Goal: Task Accomplishment & Management: Complete application form

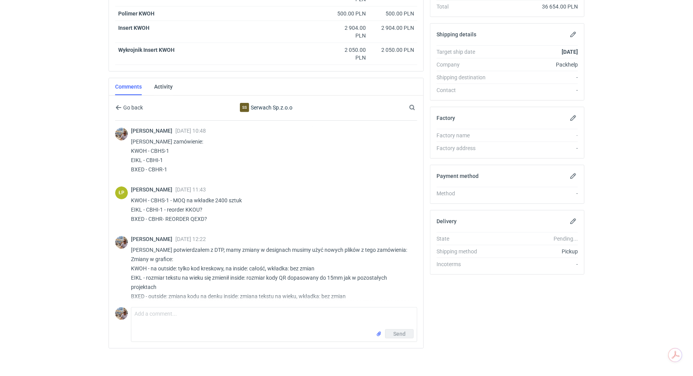
scroll to position [168, 0]
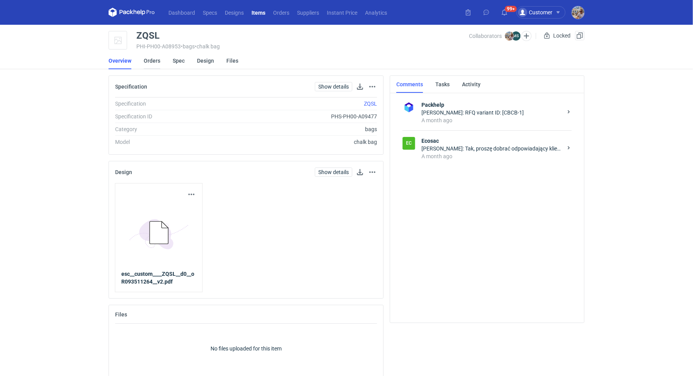
click at [147, 61] on link "Orders" at bounding box center [152, 60] width 17 height 17
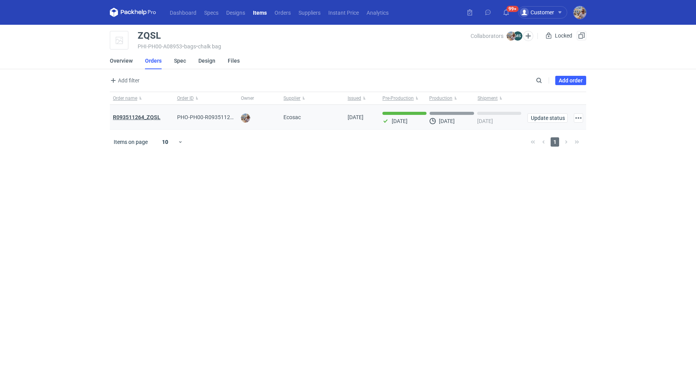
click at [146, 114] on strong "R093511264_ZQSL" at bounding box center [137, 117] width 48 height 6
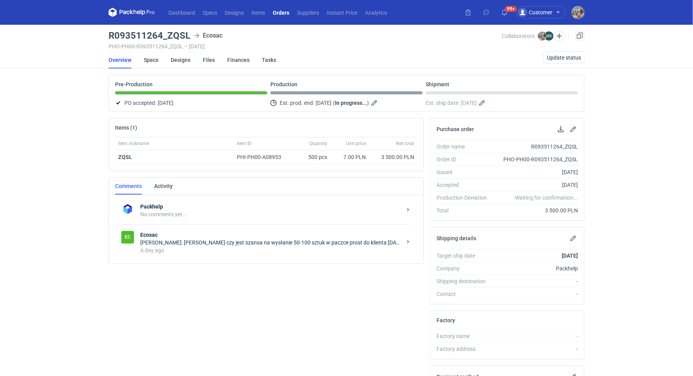
click at [194, 235] on strong "Ecosac" at bounding box center [271, 235] width 262 height 8
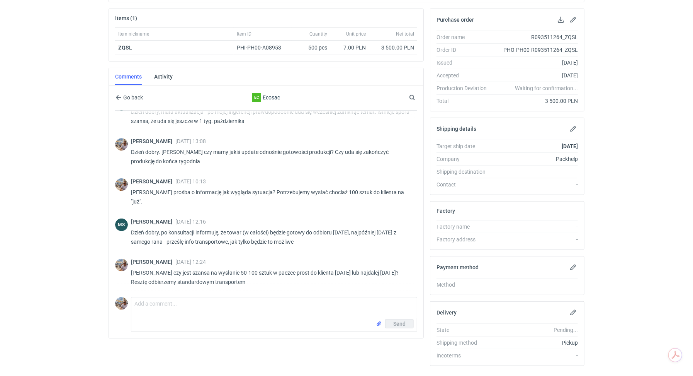
scroll to position [126, 0]
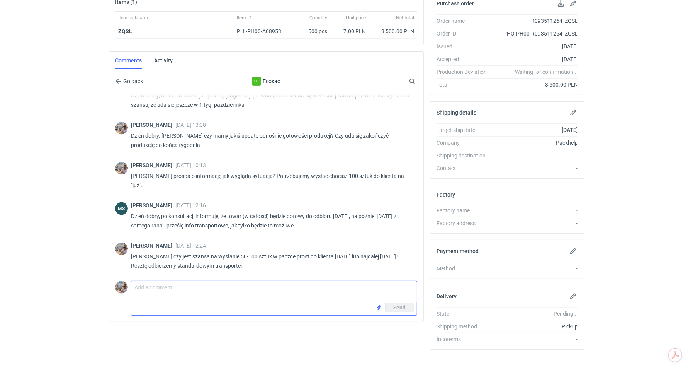
click at [212, 289] on textarea "Comment message" at bounding box center [274, 292] width 286 height 22
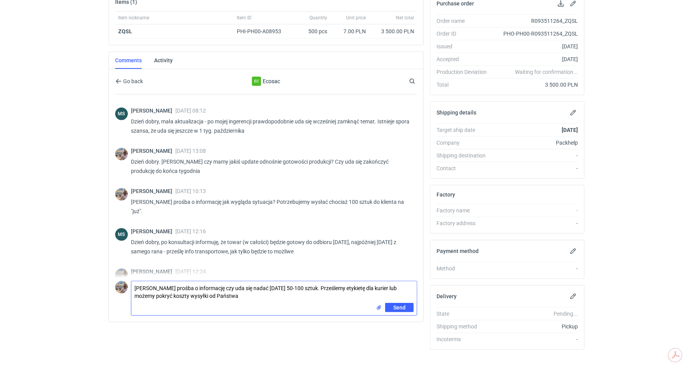
scroll to position [645, 0]
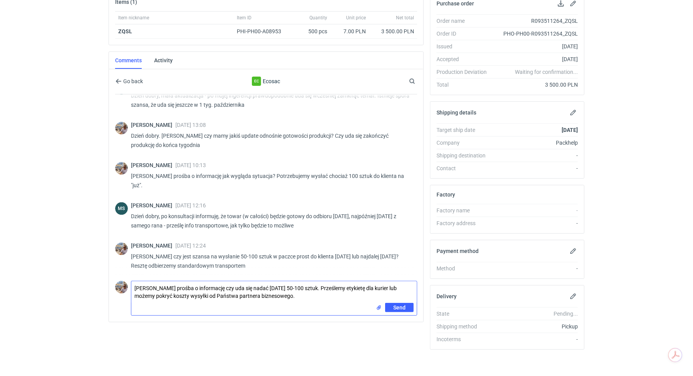
click at [186, 293] on textarea "Panie Michale prośba o informację czy uda się nadać dzisiaj 50-100 sztuk. Prześ…" at bounding box center [274, 292] width 286 height 22
type textarea "Panie Michale prośba o informację czy uda się nadać dzisiaj 50-100 sztuk. Prześ…"
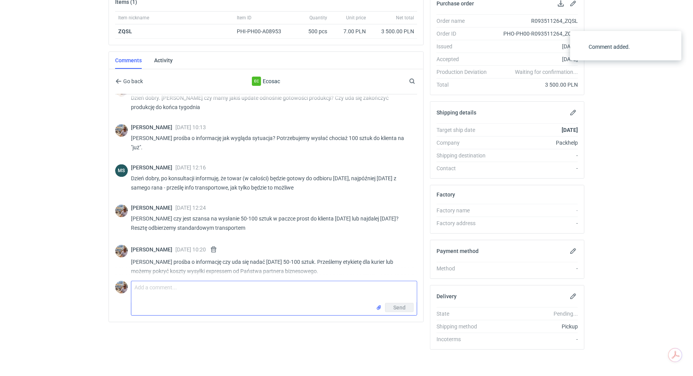
scroll to position [688, 0]
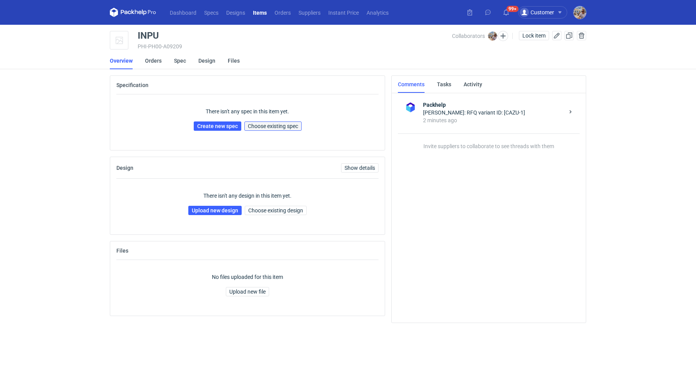
click at [284, 124] on span "Choose existing spec" at bounding box center [273, 125] width 50 height 5
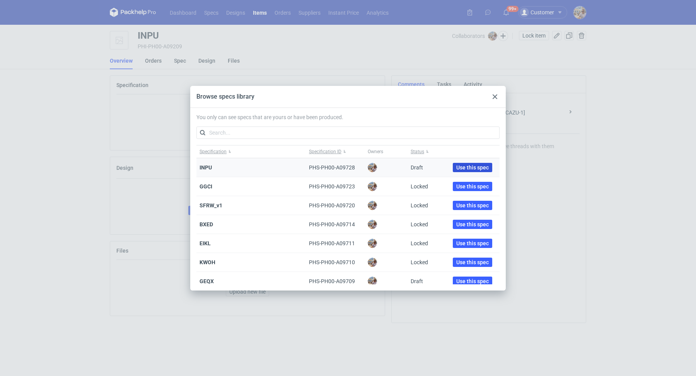
click at [468, 165] on span "Use this spec" at bounding box center [472, 167] width 32 height 5
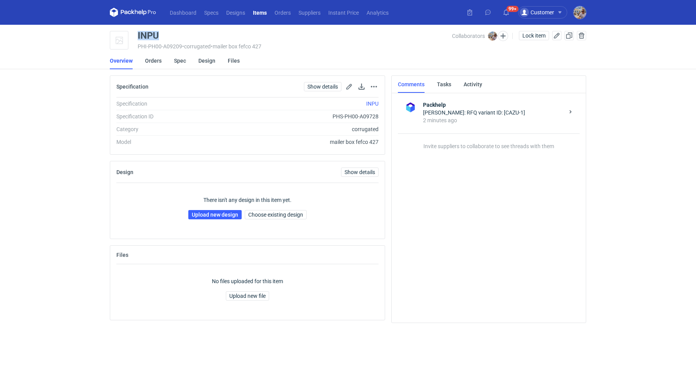
drag, startPoint x: 158, startPoint y: 34, endPoint x: 136, endPoint y: 35, distance: 22.0
click at [136, 35] on div "INPU PHI-PH00-A09209 • corrugated • mailer box fefco 427 Collaborators [PERSON_…" at bounding box center [348, 40] width 476 height 19
copy div "INPU"
click at [212, 211] on link "Upload new design" at bounding box center [214, 214] width 53 height 9
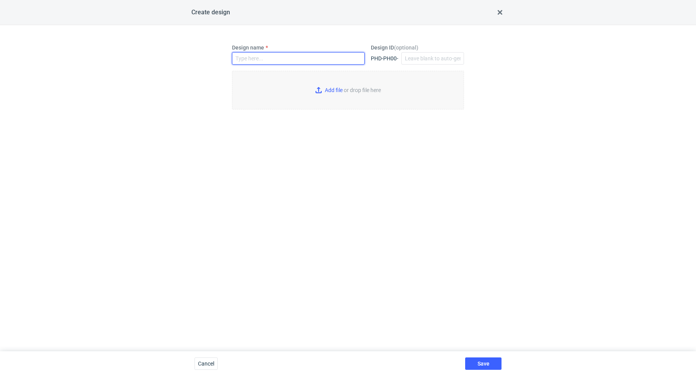
click at [262, 59] on input "Design name" at bounding box center [298, 58] width 133 height 12
paste input "INPU"
type input "INPU"
click at [327, 83] on input "Add file or drop file here" at bounding box center [348, 90] width 232 height 39
type input "C:\fakepath\custom__custom____INPU__d0__oR419543866__inside.pdf"
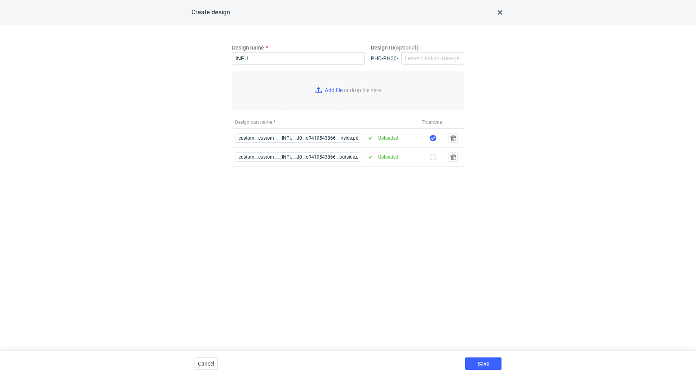
click at [434, 154] on input "checkbox" at bounding box center [433, 157] width 6 height 6
checkbox input "true"
checkbox input "false"
click at [482, 358] on button "Save" at bounding box center [483, 363] width 36 height 12
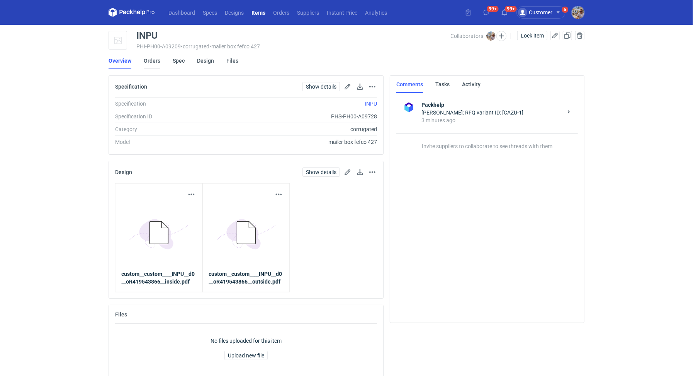
click at [146, 57] on link "Orders" at bounding box center [152, 60] width 17 height 17
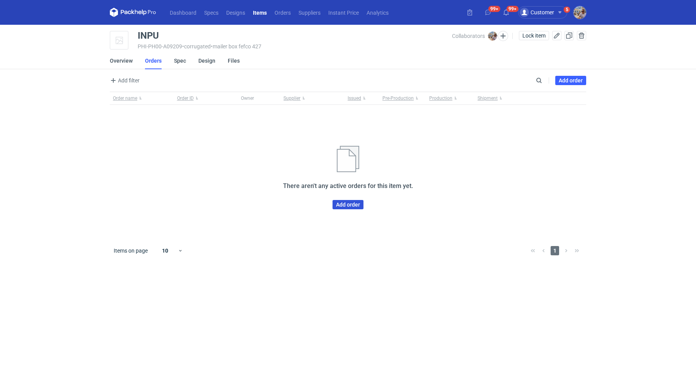
click at [341, 202] on link "Add order" at bounding box center [347, 204] width 31 height 9
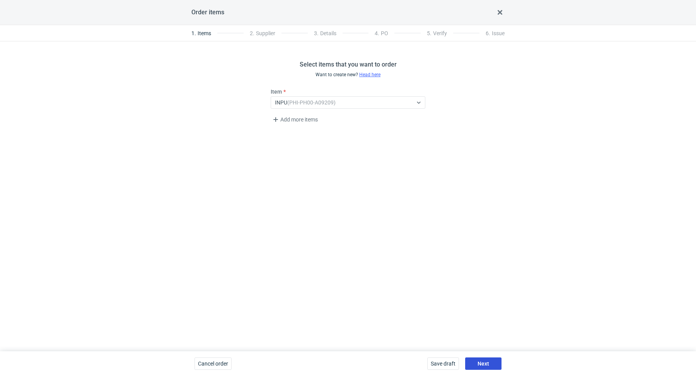
click at [484, 359] on button "Next" at bounding box center [483, 363] width 36 height 12
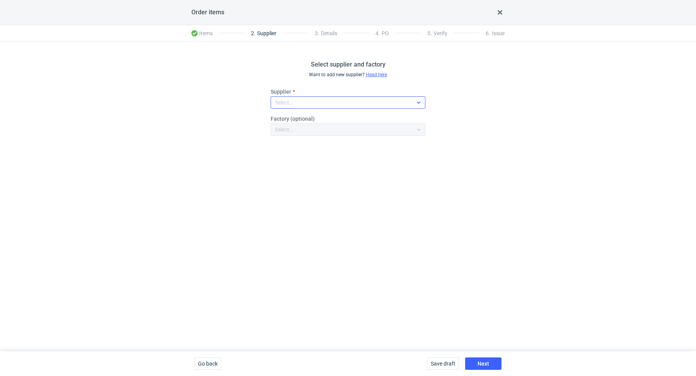
click at [306, 104] on div "Select..." at bounding box center [341, 102] width 141 height 11
type input "serwa"
click at [294, 116] on span "Serwach Sp.z.o.o" at bounding box center [307, 120] width 42 height 8
click at [412, 285] on div "Select supplier and factory Want to add new supplier? Head here Supplier option…" at bounding box center [348, 195] width 696 height 309
click at [480, 361] on span "Next" at bounding box center [483, 363] width 12 height 5
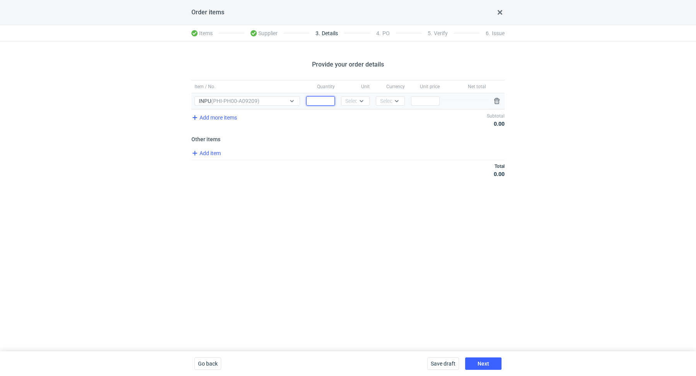
click at [319, 102] on input "Quantity" at bounding box center [320, 100] width 29 height 9
paste input "6000"
type input "6000"
drag, startPoint x: 349, startPoint y: 102, endPoint x: 351, endPoint y: 107, distance: 5.9
click at [349, 102] on div "Select..." at bounding box center [354, 101] width 19 height 8
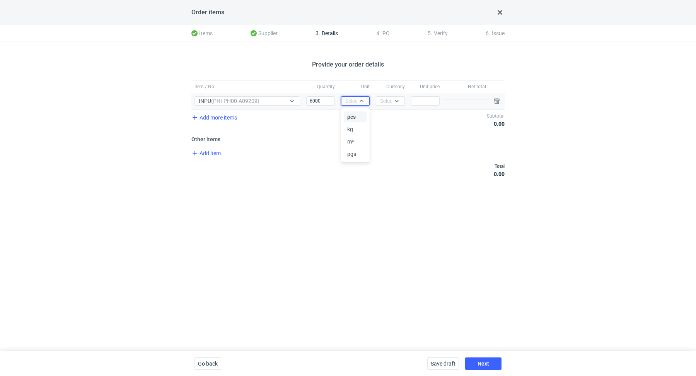
click at [352, 114] on span "pcs" at bounding box center [351, 117] width 9 height 8
click at [386, 103] on div "Select..." at bounding box center [389, 101] width 19 height 8
click at [391, 115] on span "PLN" at bounding box center [387, 117] width 10 height 8
click at [423, 99] on input "Price" at bounding box center [425, 100] width 29 height 9
paste input "2.83"
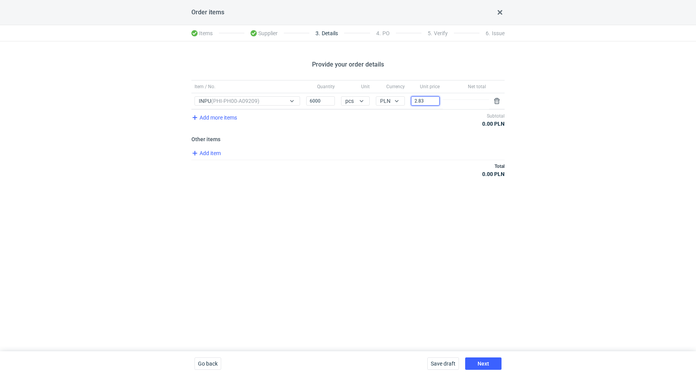
type input "2.83"
click at [387, 161] on div "Total 16 980.00 PLN" at bounding box center [347, 170] width 313 height 20
click at [483, 358] on button "Next" at bounding box center [483, 363] width 36 height 12
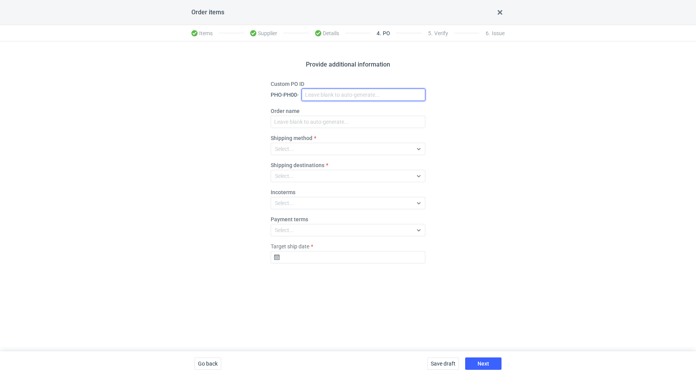
click at [332, 92] on input "Custom PO ID" at bounding box center [363, 94] width 124 height 12
paste input "R419543866"
paste input "INPU"
drag, startPoint x: 362, startPoint y: 94, endPoint x: 303, endPoint y: 87, distance: 59.6
click at [303, 87] on div "Custom PO ID PHO-PH00- R419543866_INPU" at bounding box center [347, 90] width 155 height 21
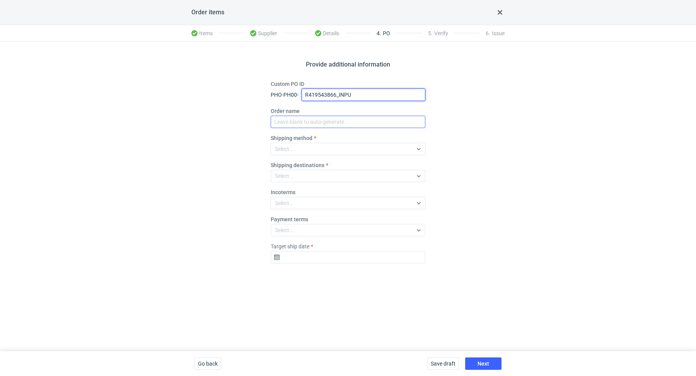
type input "R419543866_INPU"
click at [327, 126] on input "Order name" at bounding box center [347, 122] width 155 height 12
paste input "R419543866_INPU"
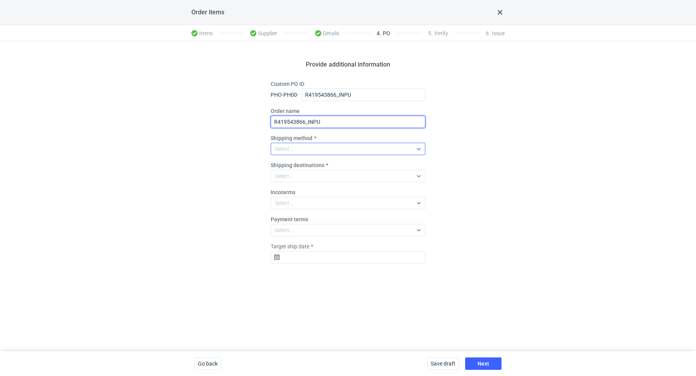
type input "R419543866_INPU"
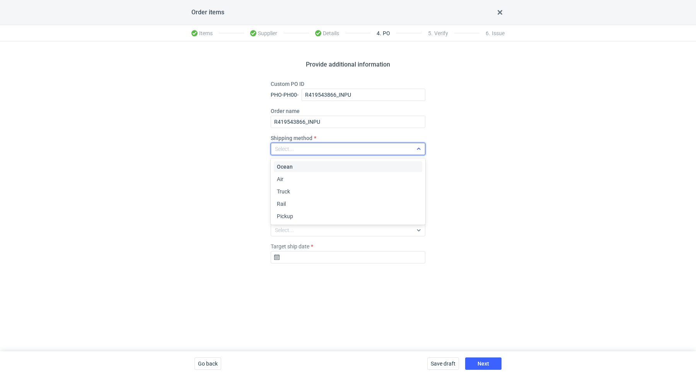
click at [340, 149] on div "Select..." at bounding box center [341, 148] width 141 height 11
click at [334, 211] on div "Pickup" at bounding box center [348, 216] width 148 height 11
click at [327, 260] on input "Target ship date" at bounding box center [347, 257] width 155 height 12
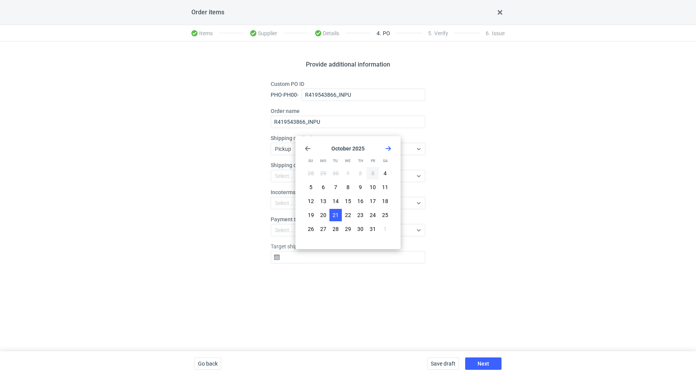
click at [329, 217] on button "21" at bounding box center [335, 215] width 12 height 12
type input "[DATE]"
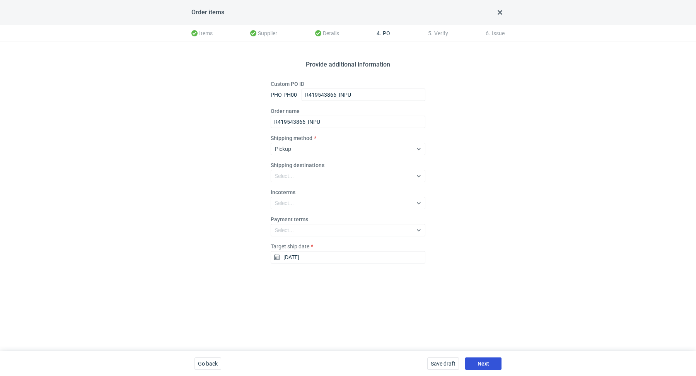
click at [480, 358] on button "Next" at bounding box center [483, 363] width 36 height 12
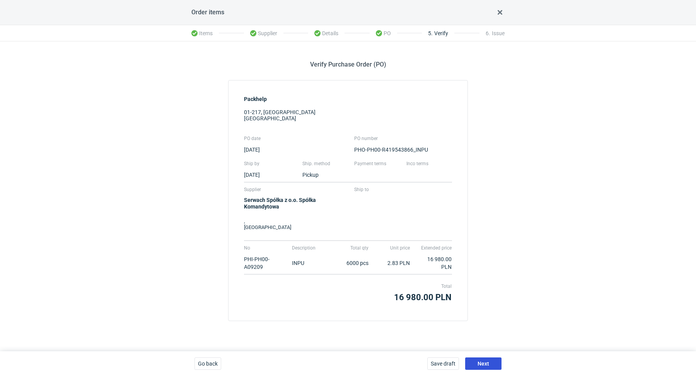
click at [483, 361] on span "Next" at bounding box center [483, 363] width 12 height 5
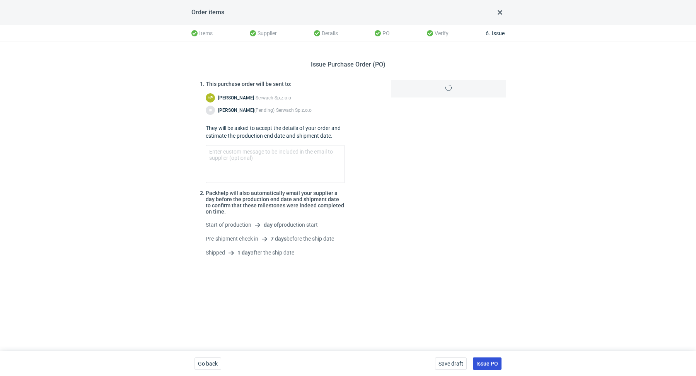
click at [483, 362] on span "Issue PO" at bounding box center [487, 363] width 22 height 5
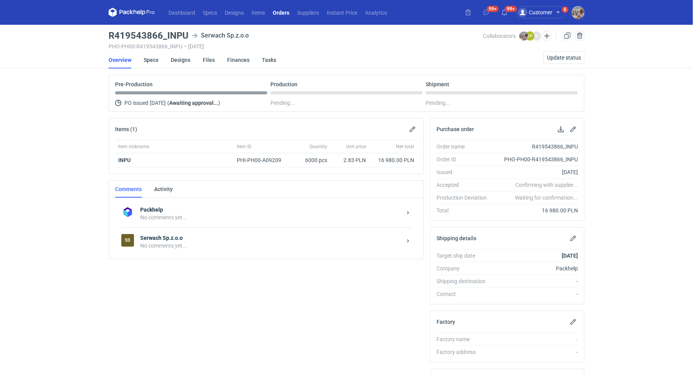
click at [197, 253] on div "SS Serwach Sp.z.o.o No comments yet..." at bounding box center [266, 241] width 290 height 28
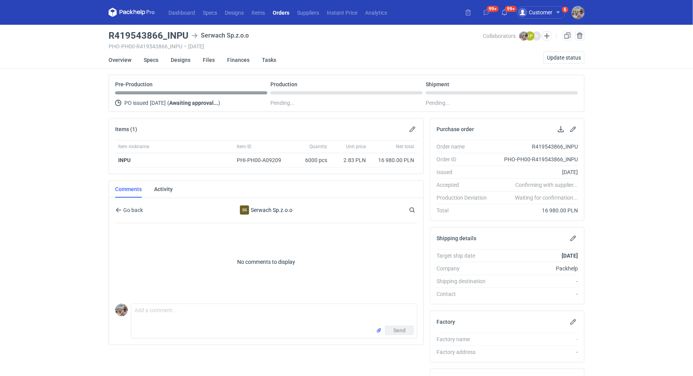
click at [173, 330] on div "Send" at bounding box center [274, 331] width 286 height 12
click at [174, 318] on textarea "Comment message" at bounding box center [274, 315] width 286 height 22
paste textarea "CAZU-1"
paste textarea "BXHO"
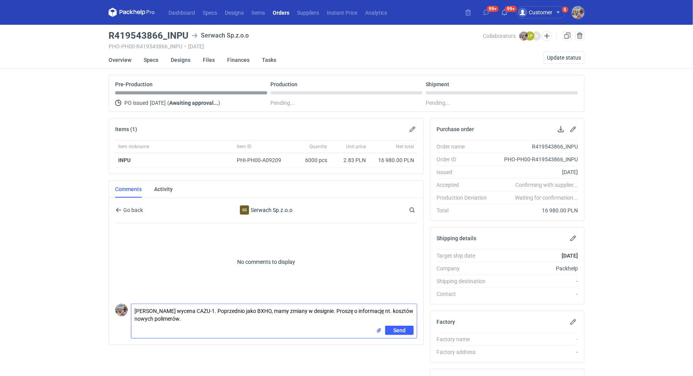
type textarea "[PERSON_NAME] wycena CAZU-1. Poprzednio jako BXHO, mamy zmiany w designie. Pros…"
